Goal: Check status: Check status

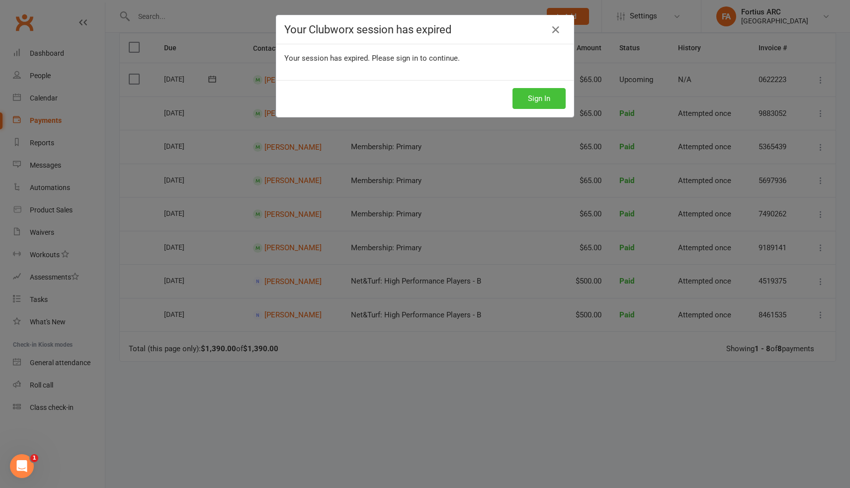
click at [546, 93] on button "Sign In" at bounding box center [539, 98] width 53 height 21
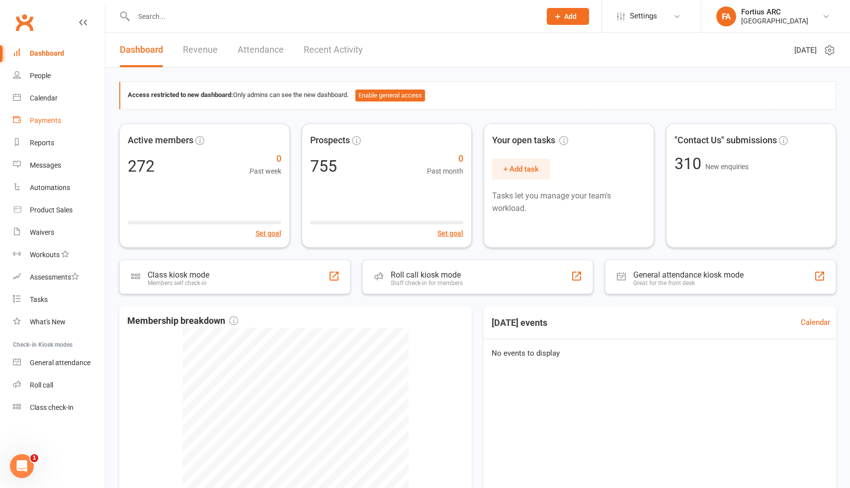
click at [56, 121] on div "Payments" at bounding box center [45, 120] width 31 height 8
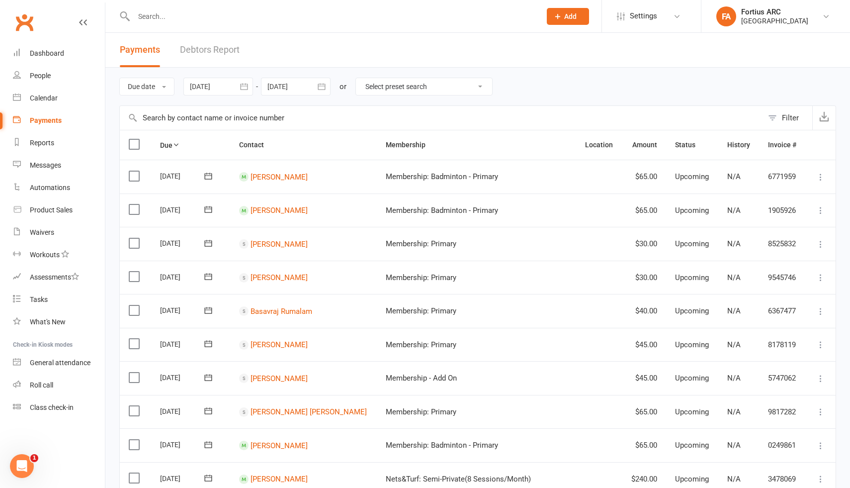
click at [221, 22] on input "text" at bounding box center [332, 16] width 403 height 14
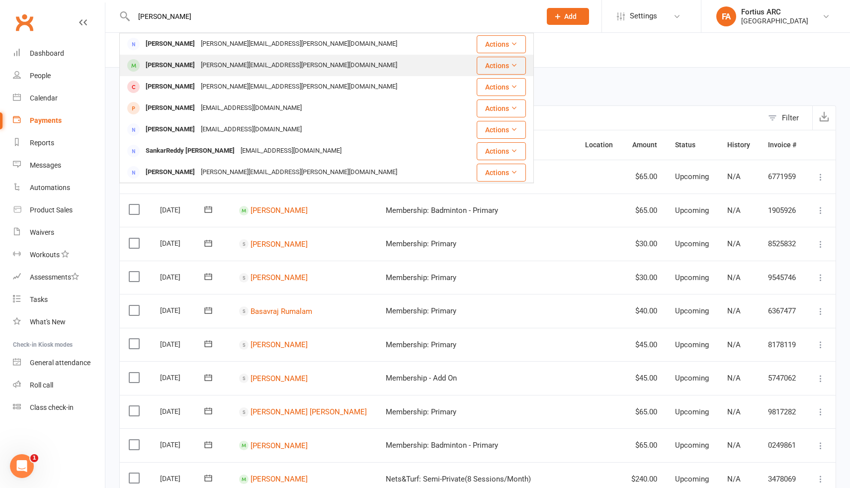
type input "[PERSON_NAME]"
click at [212, 64] on div "[PERSON_NAME][EMAIL_ADDRESS][PERSON_NAME][DOMAIN_NAME]" at bounding box center [299, 65] width 202 height 14
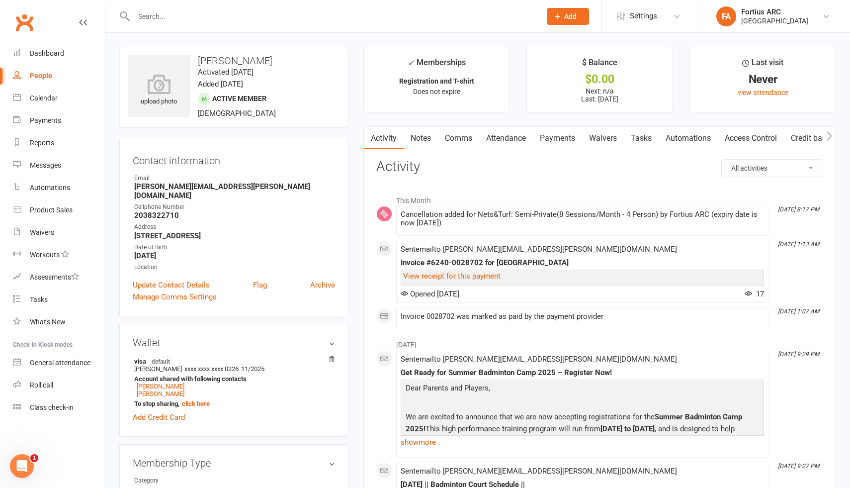
click at [561, 138] on link "Payments" at bounding box center [557, 138] width 49 height 23
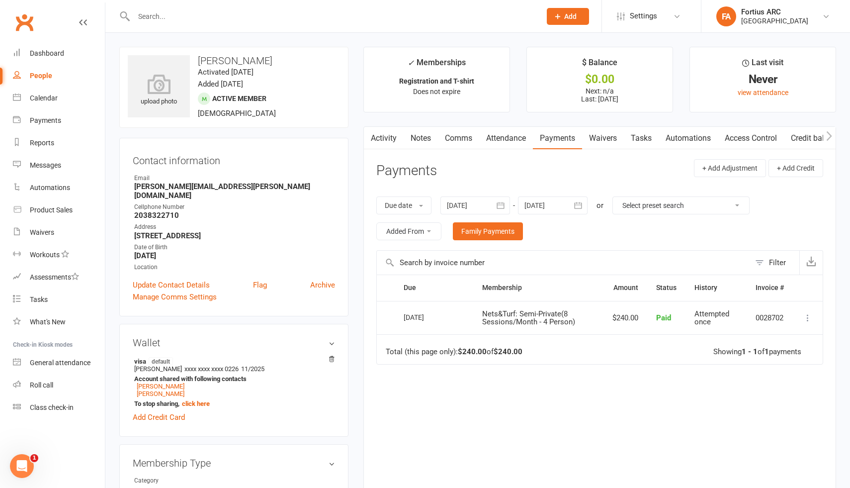
click at [468, 203] on div at bounding box center [475, 205] width 70 height 18
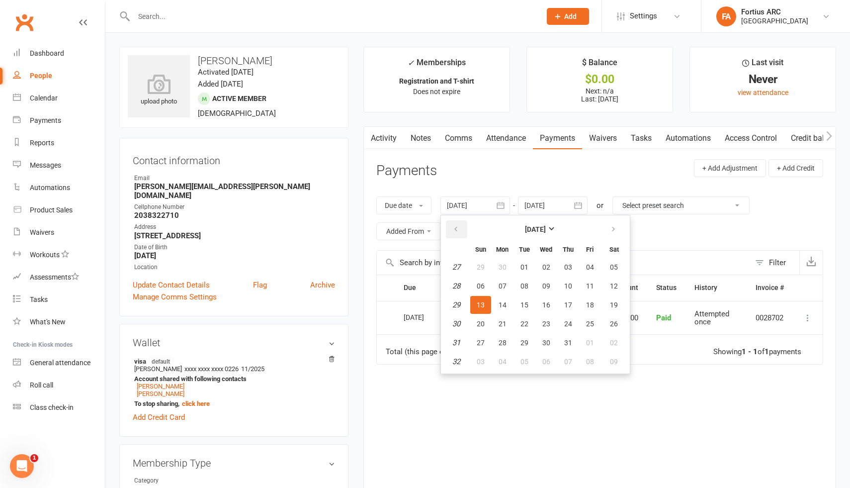
click at [462, 234] on button "button" at bounding box center [456, 229] width 21 height 18
click at [571, 265] on span "01" at bounding box center [568, 267] width 8 height 8
type input "[DATE]"
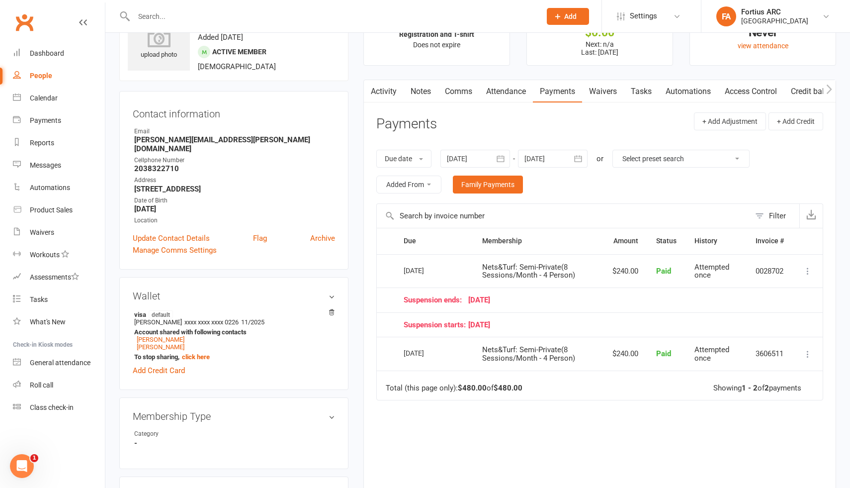
scroll to position [49, 0]
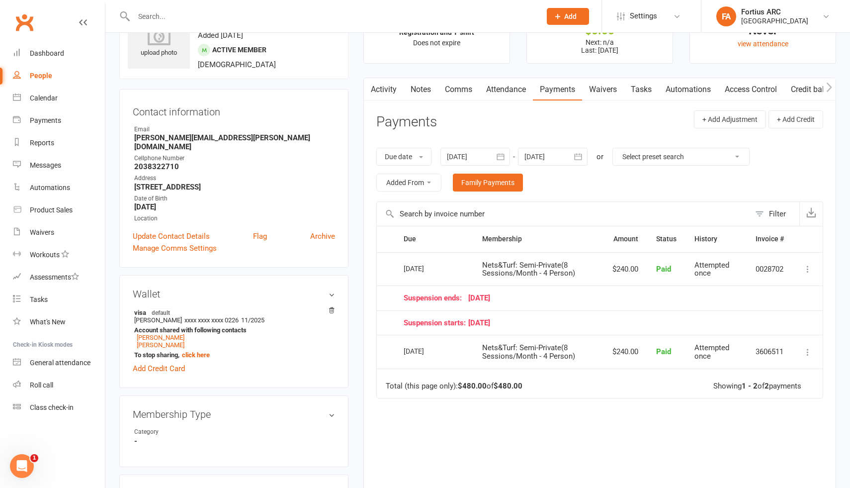
drag, startPoint x: 508, startPoint y: 325, endPoint x: 407, endPoint y: 310, distance: 102.1
click at [407, 310] on td "Suspension starts: [DATE]" at bounding box center [594, 322] width 398 height 25
click at [402, 301] on td "Suspension ends: [DATE]" at bounding box center [594, 297] width 398 height 25
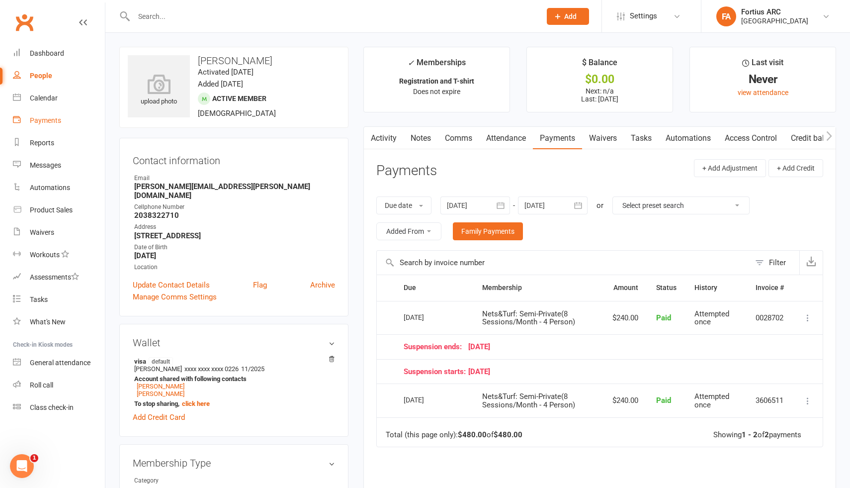
click at [47, 123] on div "Payments" at bounding box center [45, 120] width 31 height 8
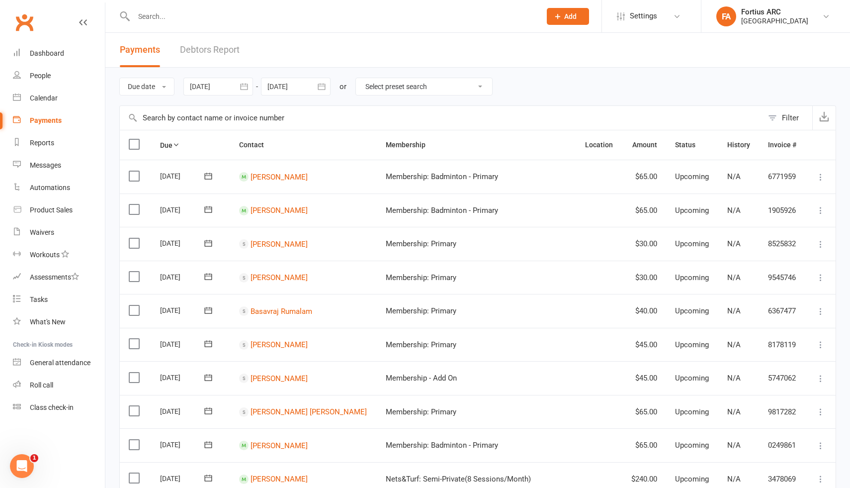
click at [238, 88] on button "button" at bounding box center [244, 87] width 18 height 18
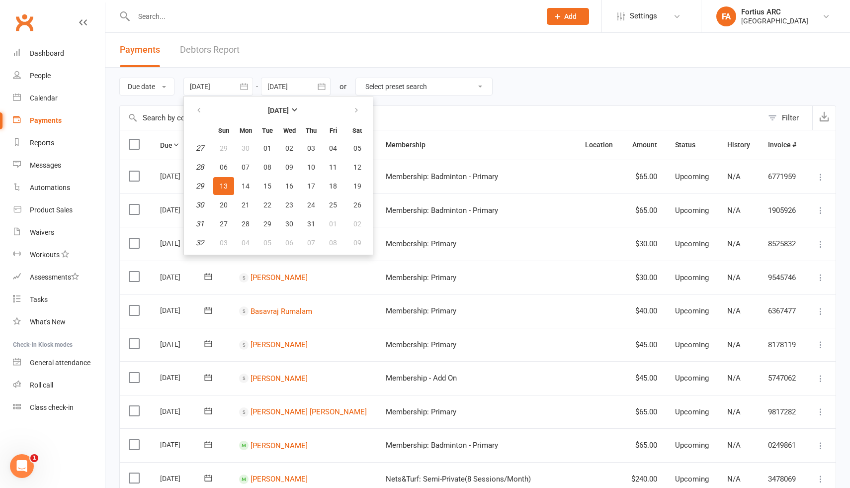
click at [433, 113] on input "text" at bounding box center [441, 118] width 643 height 24
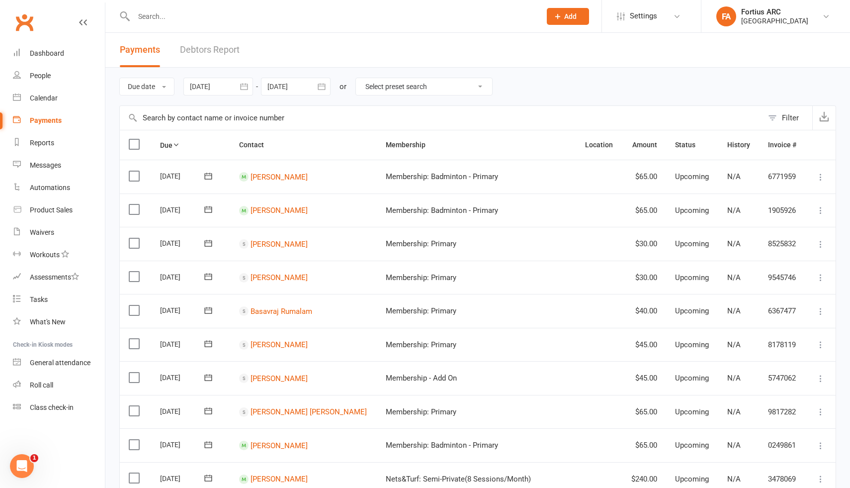
click at [200, 112] on input "text" at bounding box center [441, 118] width 643 height 24
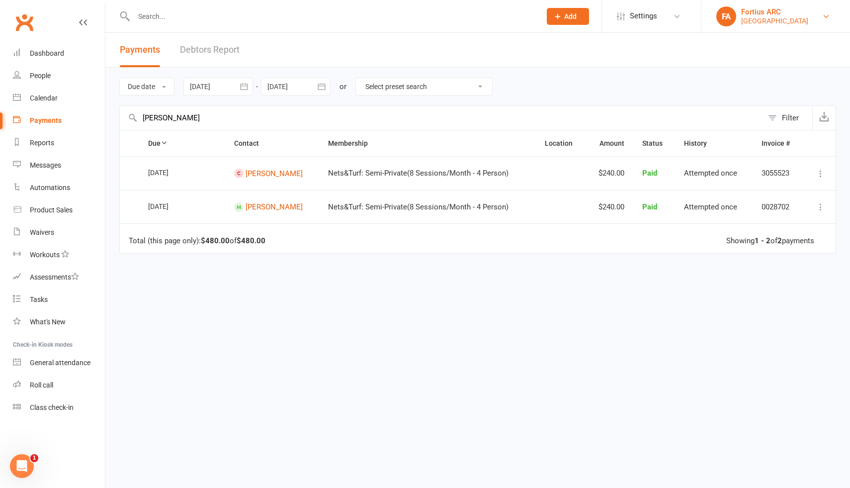
type input "[PERSON_NAME]"
click at [247, 86] on icon "button" at bounding box center [243, 86] width 7 height 6
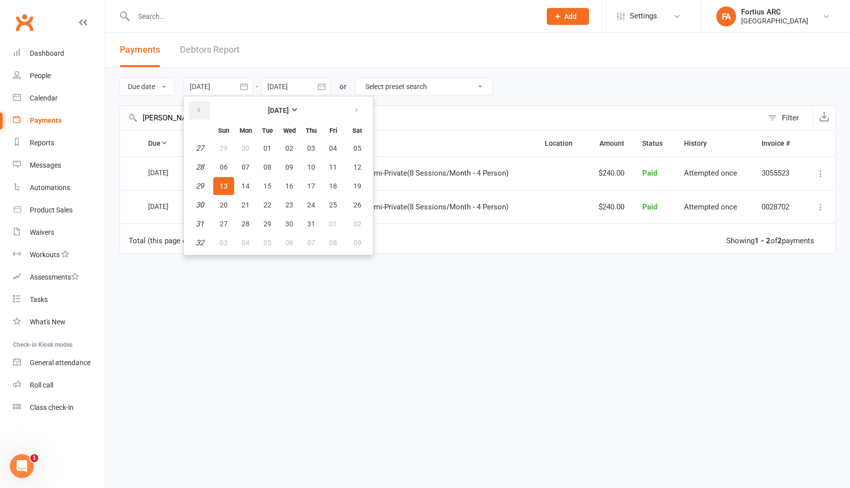
click at [197, 106] on icon "button" at bounding box center [198, 110] width 7 height 8
click at [202, 109] on icon "button" at bounding box center [198, 110] width 7 height 8
click at [312, 148] on span "01" at bounding box center [311, 148] width 8 height 8
type input "[DATE]"
